Goal: Transaction & Acquisition: Purchase product/service

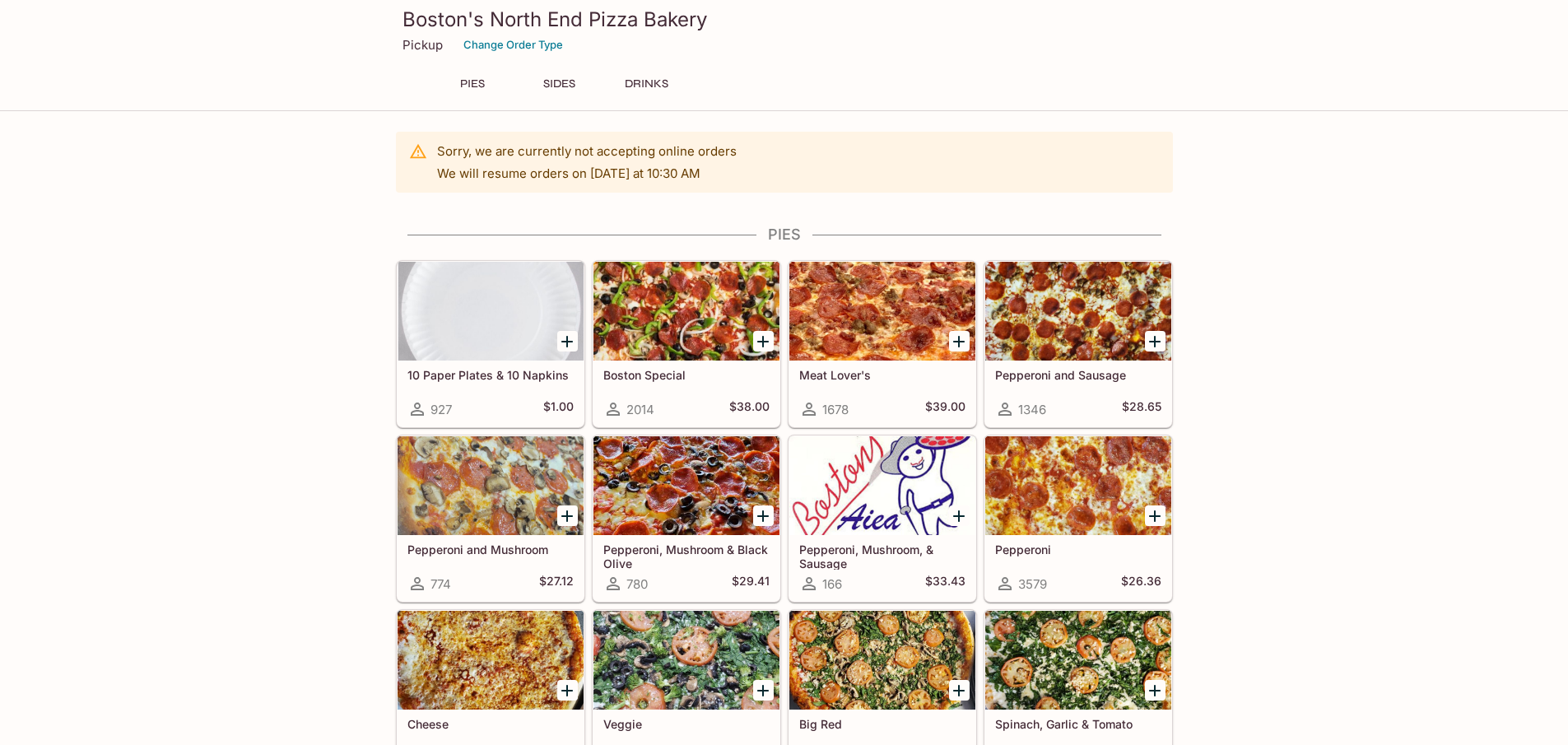
click at [765, 345] on icon "Add Boston Special" at bounding box center [763, 341] width 20 height 20
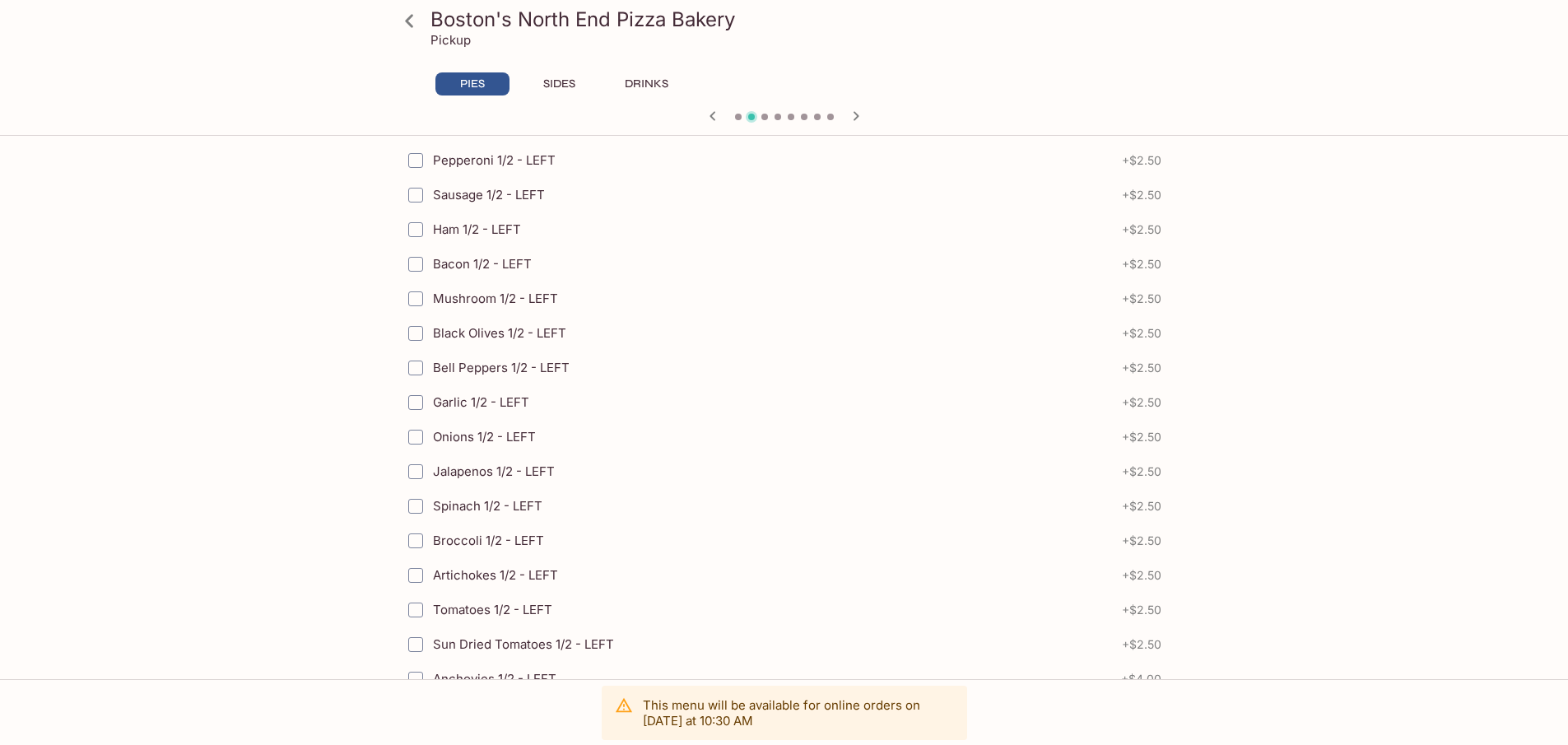
scroll to position [3436, 0]
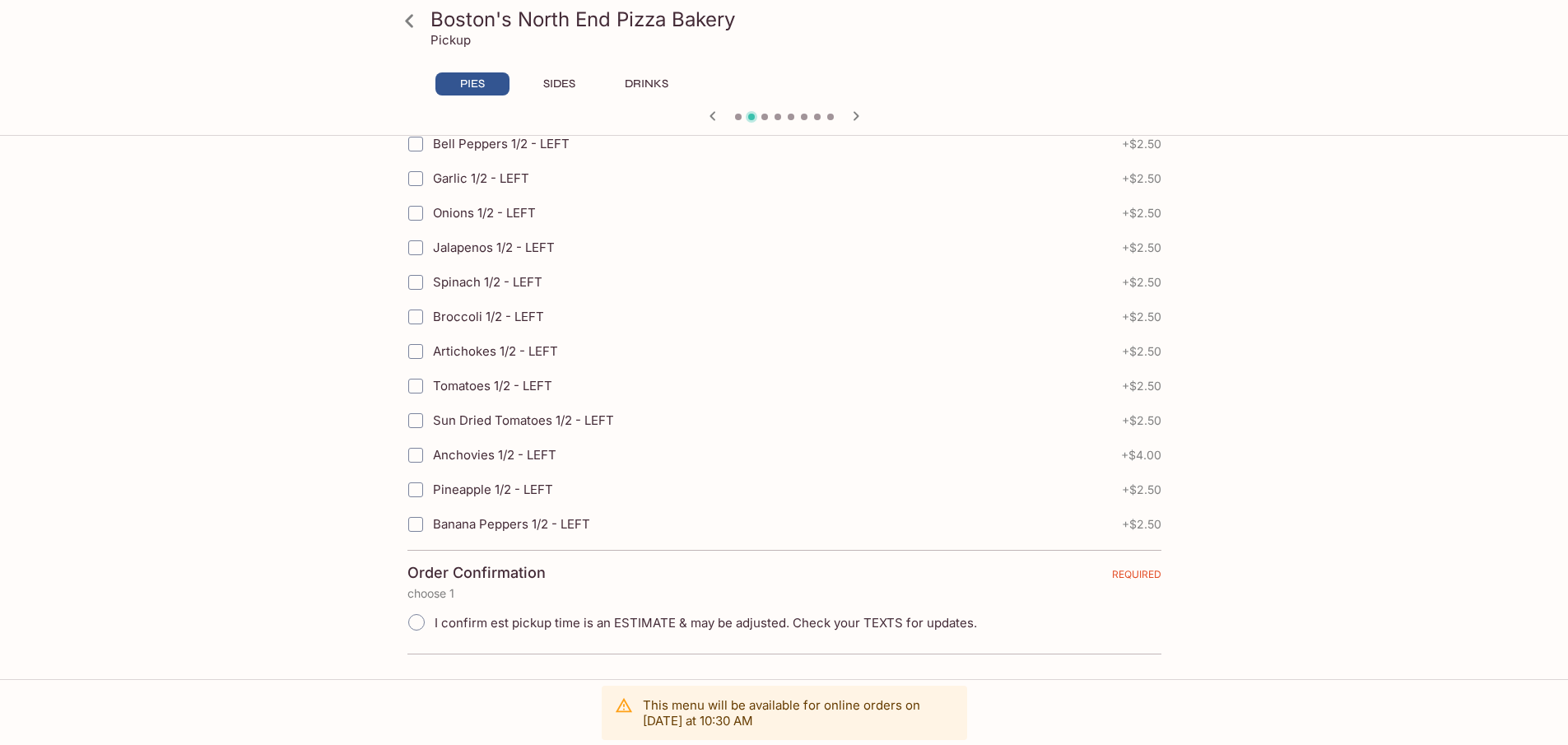
click at [415, 623] on input "I confirm est pickup time is an ESTIMATE & may be adjusted. Check your TEXTS fo…" at bounding box center [416, 623] width 34 height 34
radio input "true"
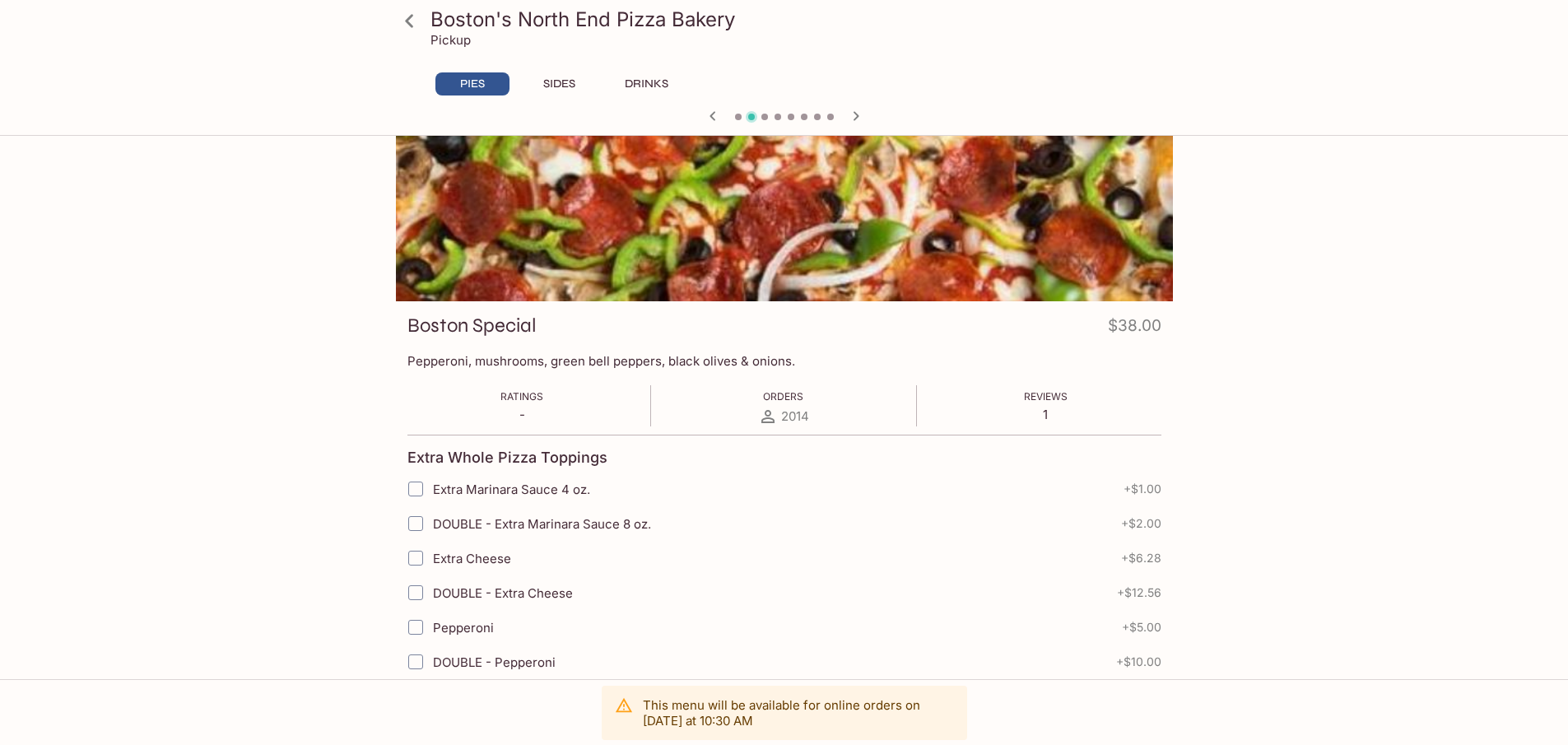
scroll to position [0, 0]
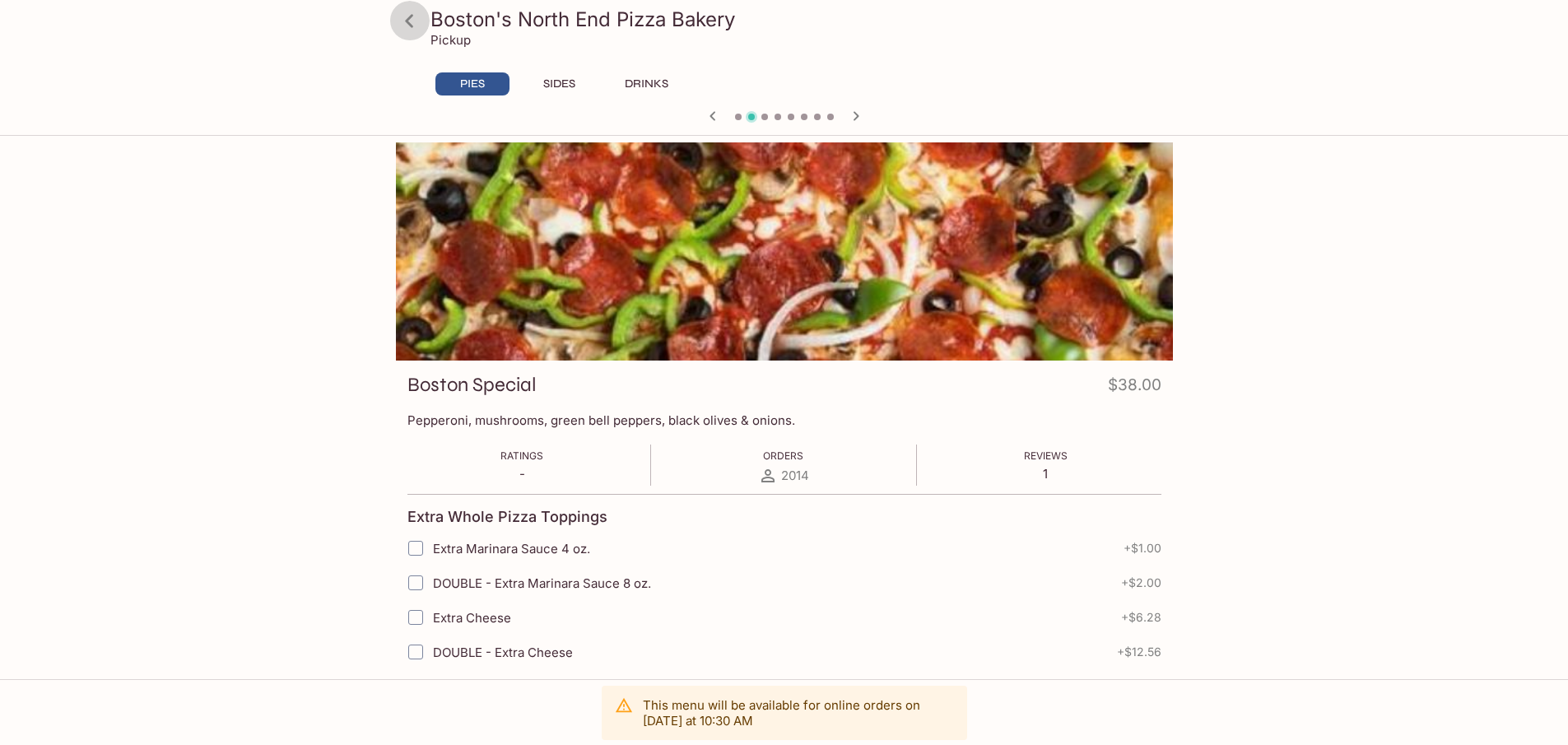
click at [402, 27] on icon at bounding box center [410, 21] width 29 height 29
